Goal: Information Seeking & Learning: Learn about a topic

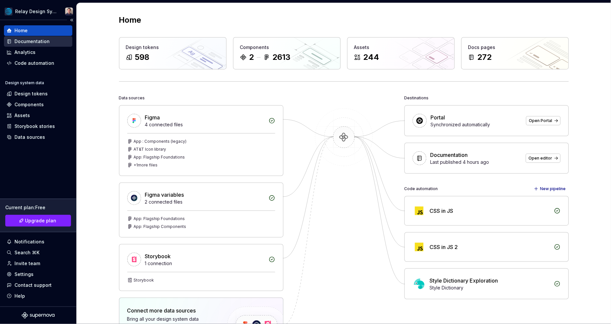
click at [51, 41] on div "Documentation" at bounding box center [38, 41] width 63 height 7
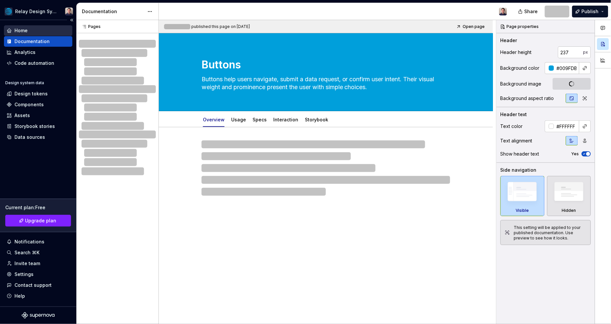
click at [46, 27] on div "Home" at bounding box center [38, 30] width 63 height 7
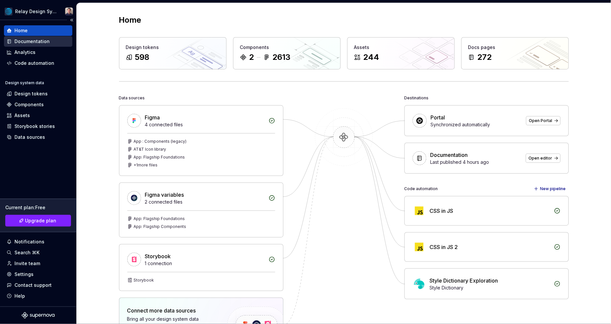
click at [52, 40] on div "Documentation" at bounding box center [38, 41] width 63 height 7
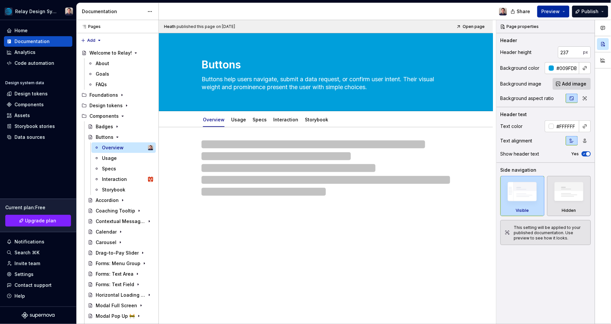
click at [554, 13] on span "Preview" at bounding box center [551, 11] width 18 height 7
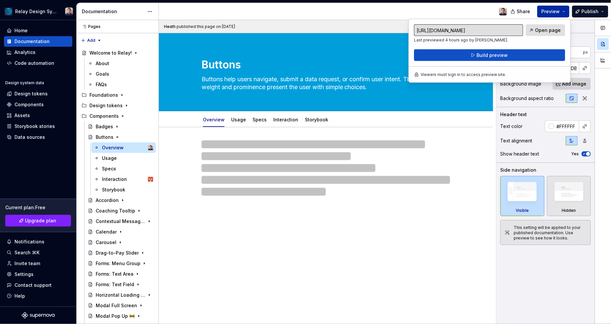
click at [547, 31] on span "Open page" at bounding box center [549, 30] width 26 height 7
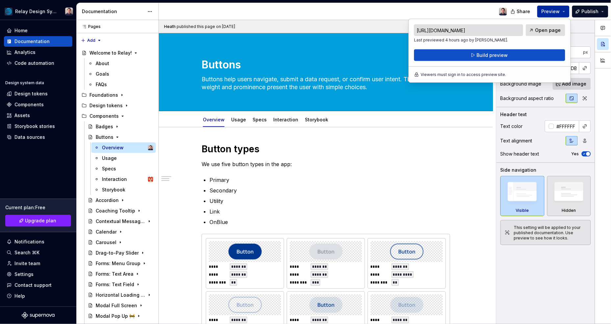
type textarea "*"
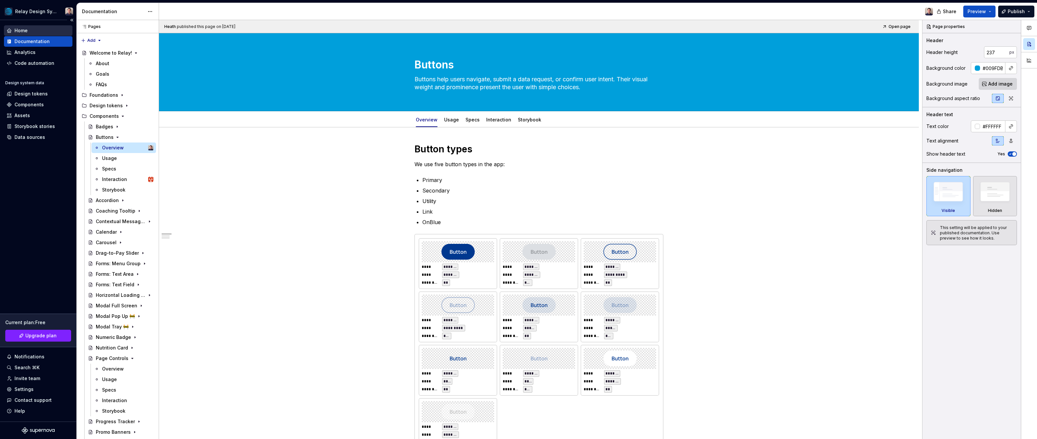
click at [28, 32] on div "Home" at bounding box center [38, 30] width 63 height 7
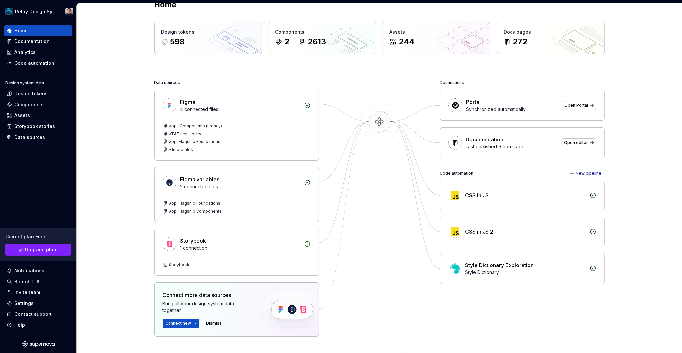
scroll to position [16, 0]
click at [41, 94] on div "Design tokens" at bounding box center [30, 94] width 33 height 7
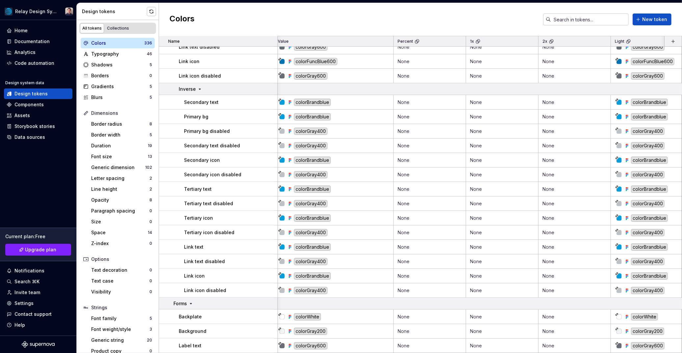
scroll to position [634, 4]
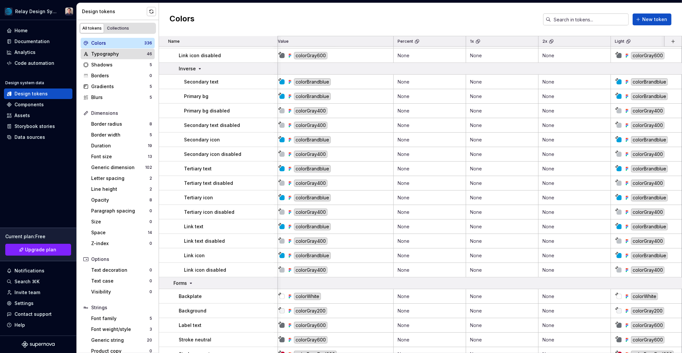
click at [112, 55] on div "Typography" at bounding box center [119, 54] width 56 height 7
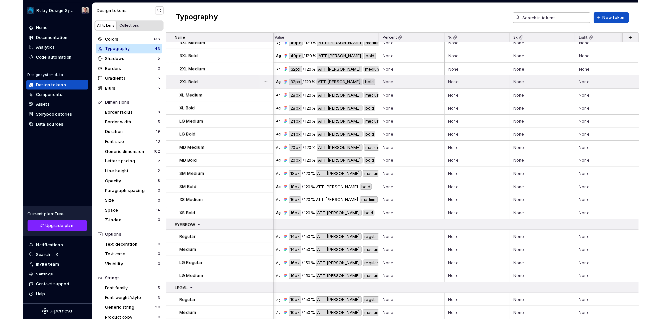
scroll to position [430, 7]
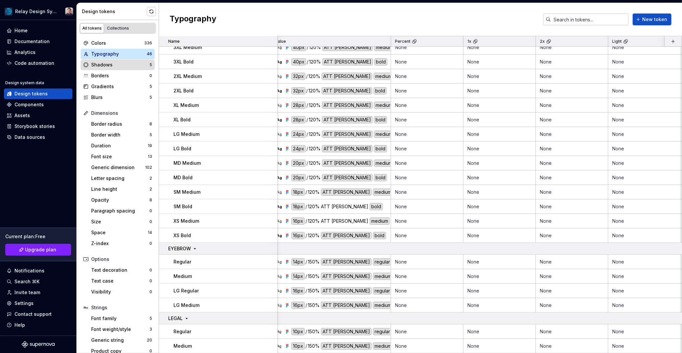
click at [122, 66] on div "Shadows" at bounding box center [120, 65] width 58 height 7
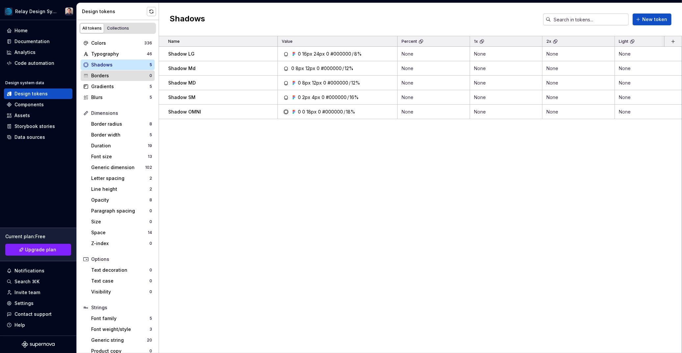
click at [120, 76] on div "Borders" at bounding box center [120, 75] width 58 height 7
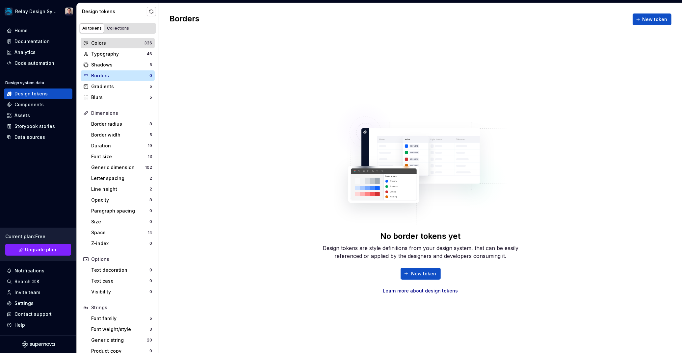
click at [116, 42] on div "Colors" at bounding box center [117, 43] width 53 height 7
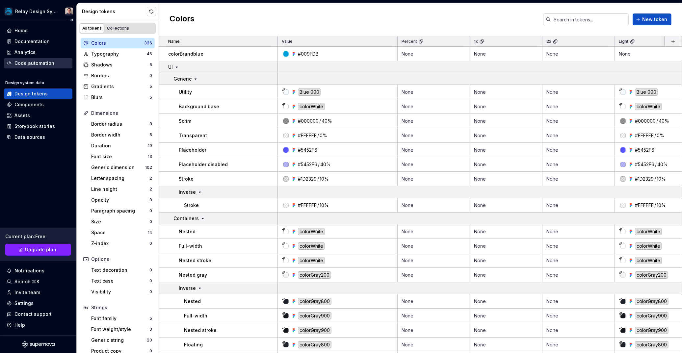
click at [48, 62] on div "Code automation" at bounding box center [34, 63] width 40 height 7
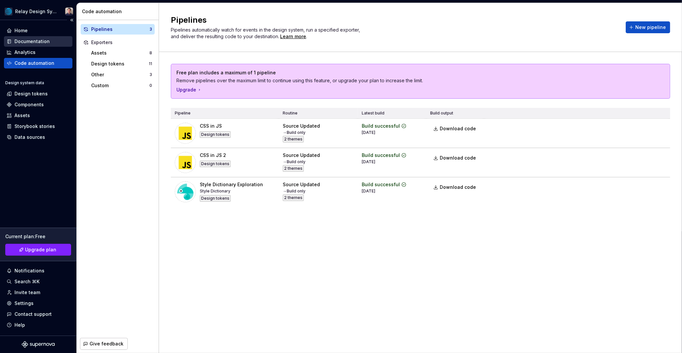
click at [42, 42] on div "Documentation" at bounding box center [31, 41] width 35 height 7
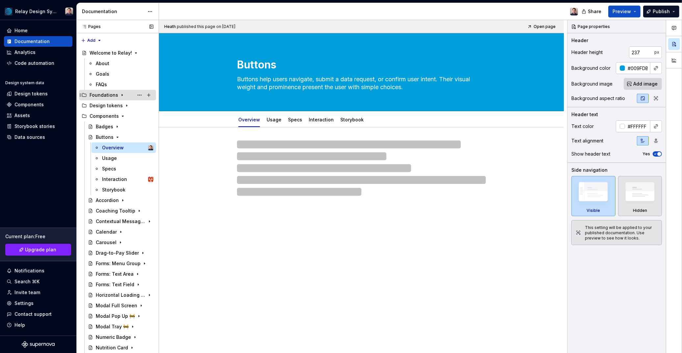
click at [115, 96] on div "Foundations" at bounding box center [104, 95] width 29 height 7
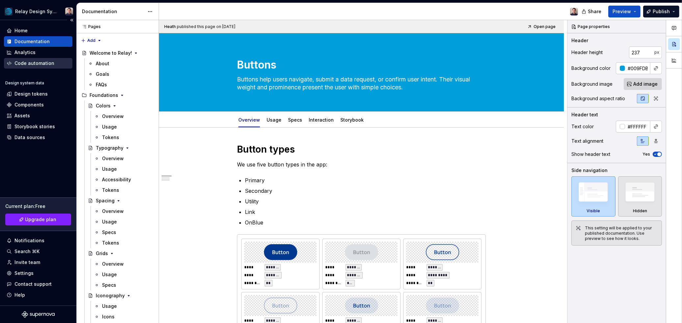
click at [47, 63] on div "Code automation" at bounding box center [34, 63] width 40 height 7
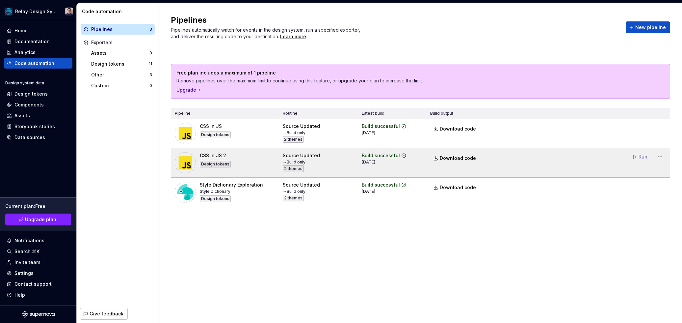
click at [638, 156] on span "Run" at bounding box center [640, 157] width 23 height 12
click at [641, 156] on span "Run" at bounding box center [640, 157] width 23 height 12
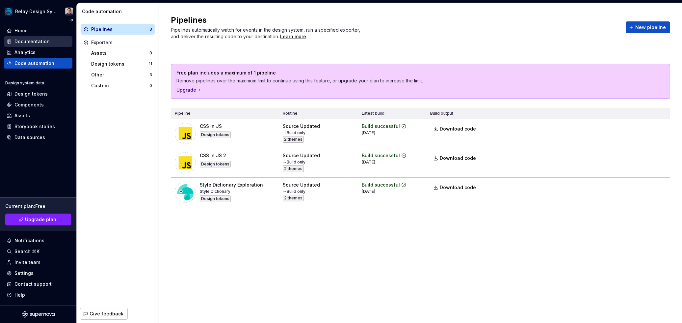
click at [25, 40] on div "Documentation" at bounding box center [31, 41] width 35 height 7
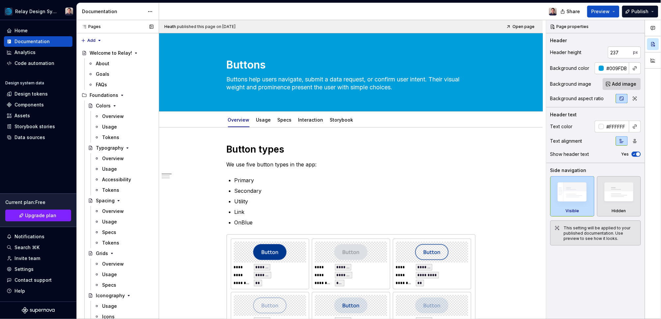
type textarea "*"
click at [23, 28] on div "Home" at bounding box center [20, 30] width 13 height 7
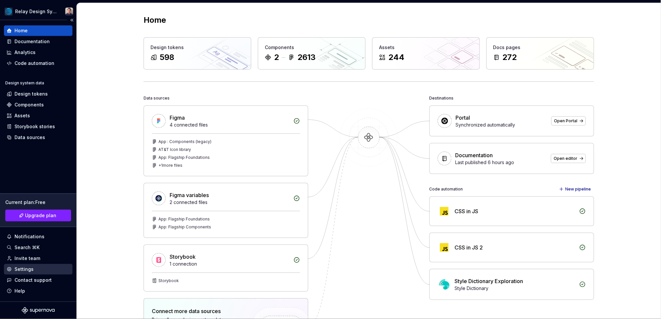
click at [27, 271] on div "Settings" at bounding box center [23, 269] width 19 height 7
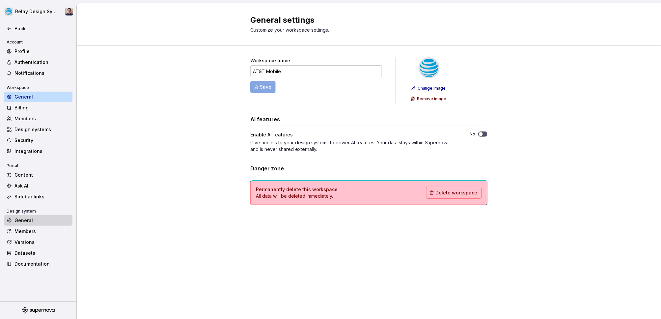
click at [34, 221] on div "General" at bounding box center [41, 220] width 55 height 7
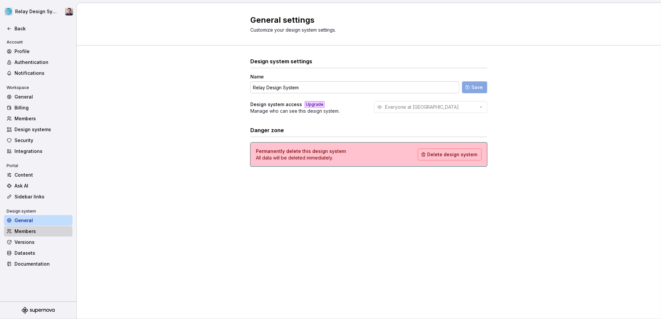
click at [41, 233] on div "Members" at bounding box center [41, 231] width 55 height 7
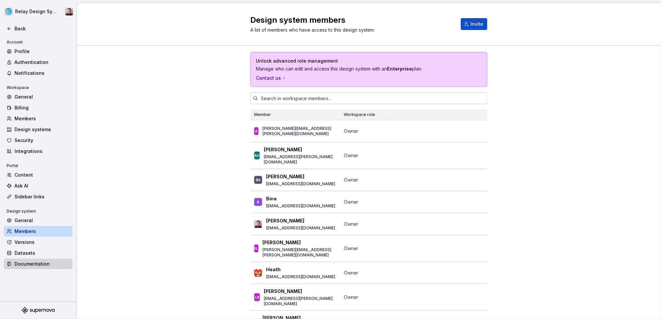
click at [32, 264] on div "Documentation" at bounding box center [41, 263] width 55 height 7
